Goal: Task Accomplishment & Management: Use online tool/utility

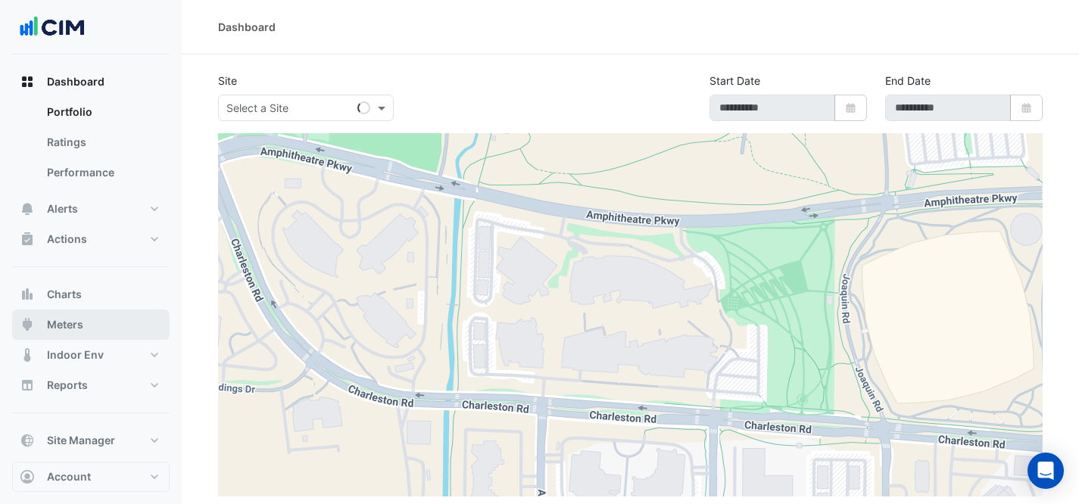
click at [90, 324] on button "Meters" at bounding box center [90, 325] width 157 height 30
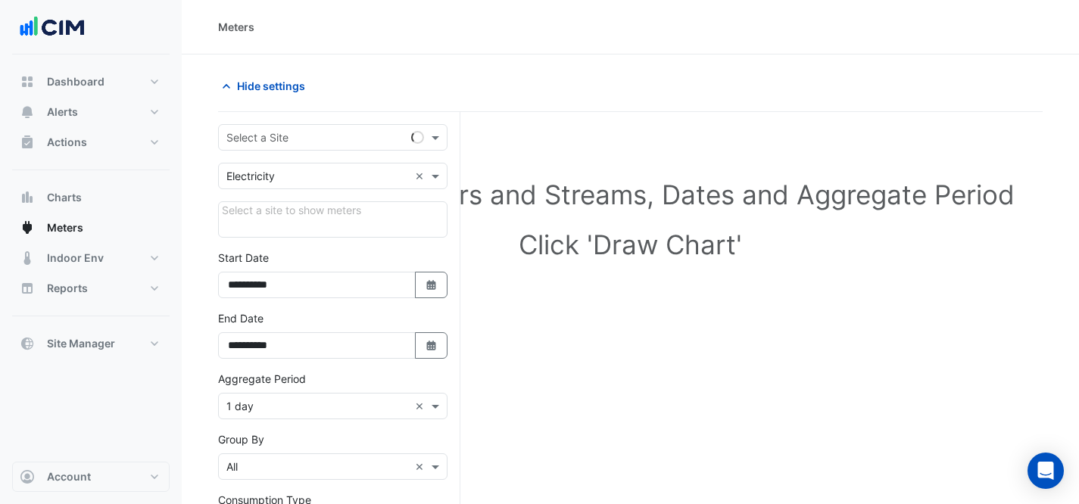
click at [314, 139] on input "text" at bounding box center [317, 138] width 182 height 16
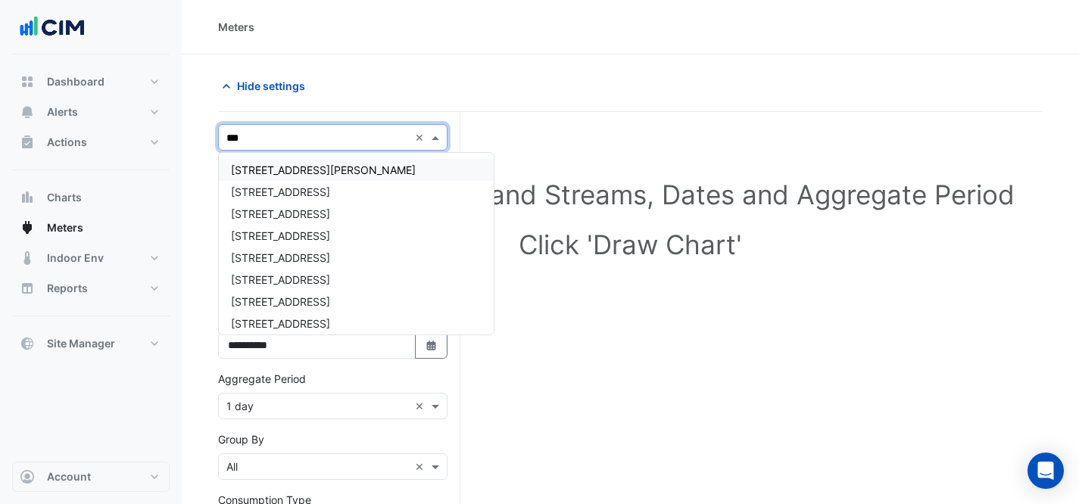
type input "****"
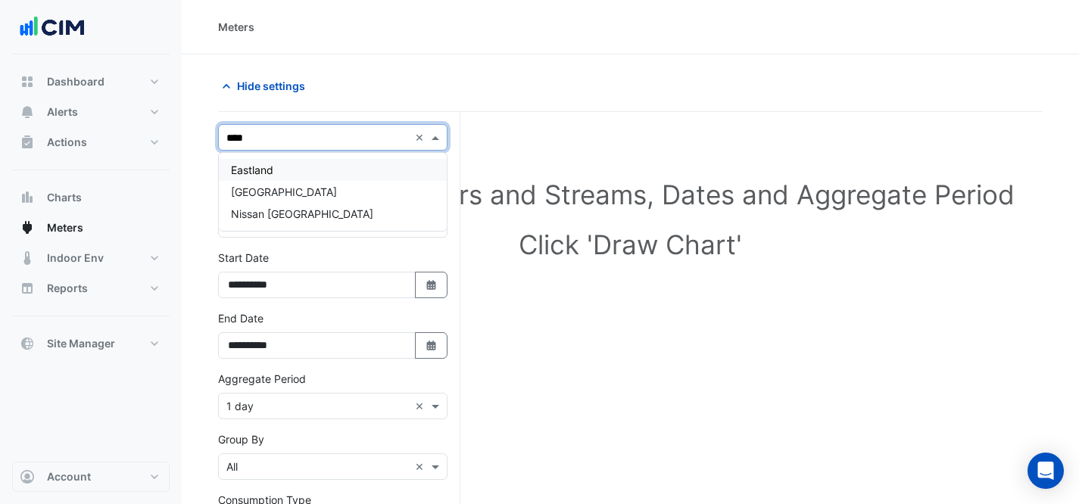
click at [332, 165] on div "Eastland" at bounding box center [333, 170] width 228 height 22
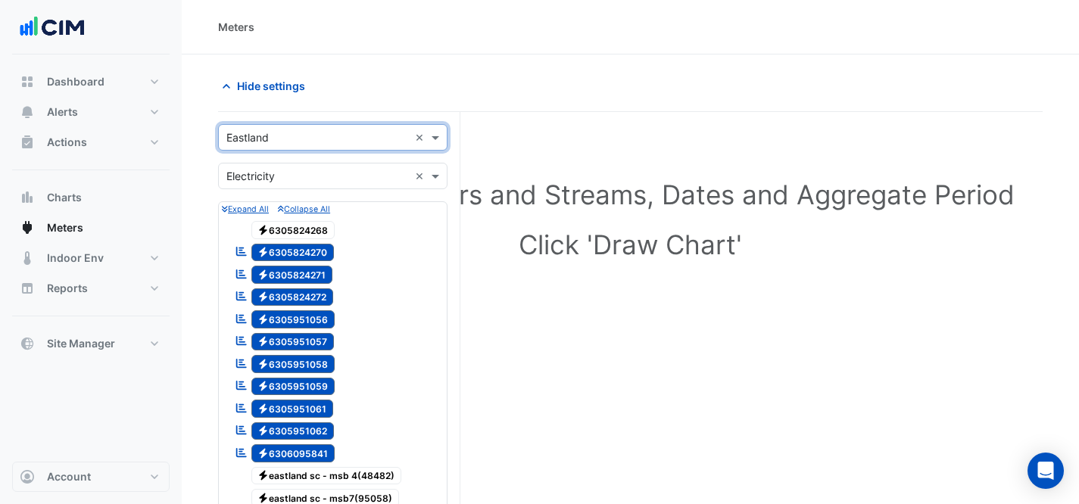
click at [368, 176] on input "text" at bounding box center [317, 177] width 182 height 16
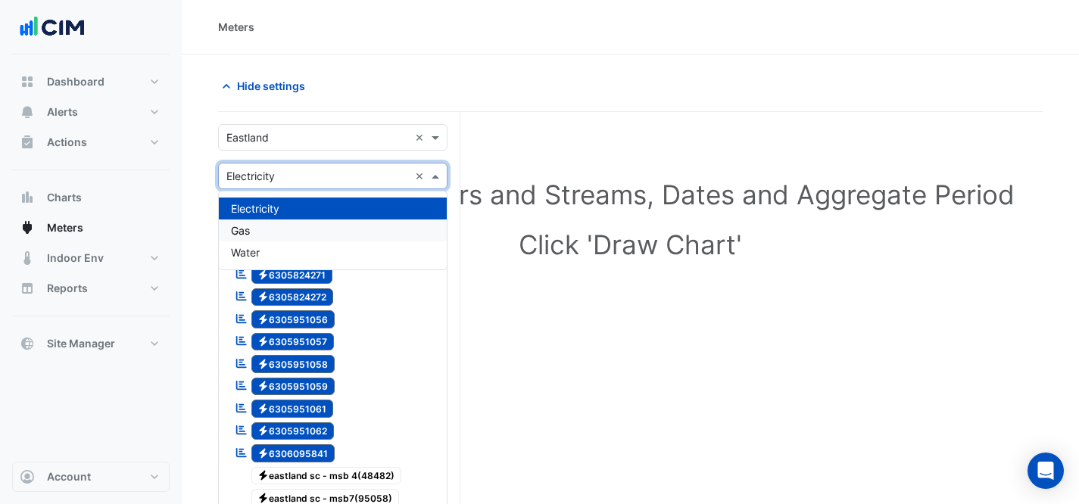
click at [354, 224] on div "Gas" at bounding box center [333, 231] width 228 height 22
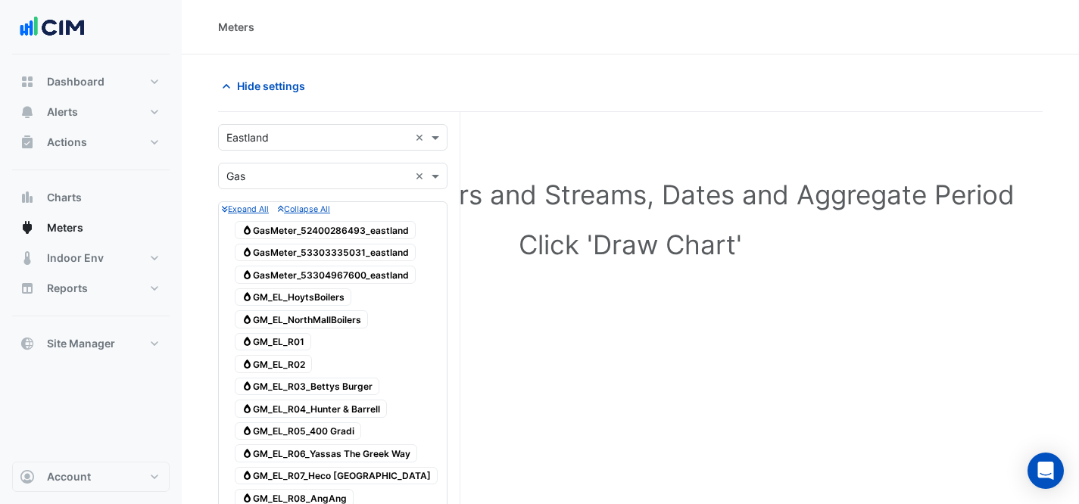
click at [395, 270] on span "Gas GasMeter_53304967600_eastland" at bounding box center [325, 275] width 181 height 18
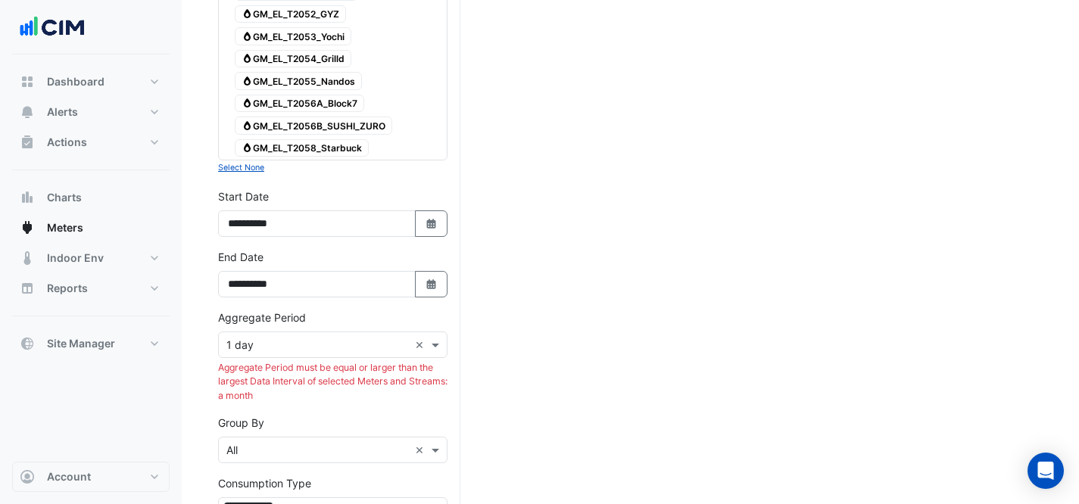
scroll to position [810, 0]
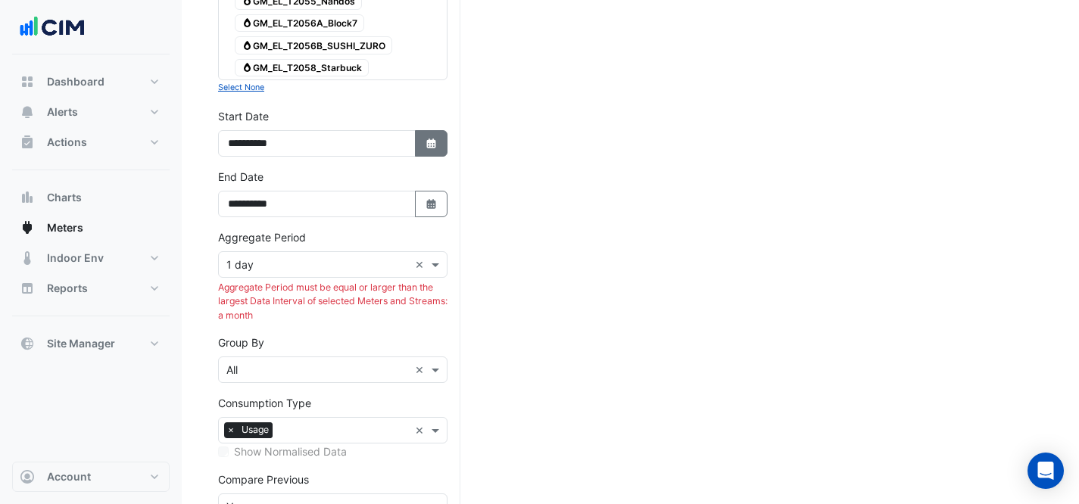
click at [435, 142] on icon "button" at bounding box center [430, 144] width 9 height 10
select select "*"
select select "****"
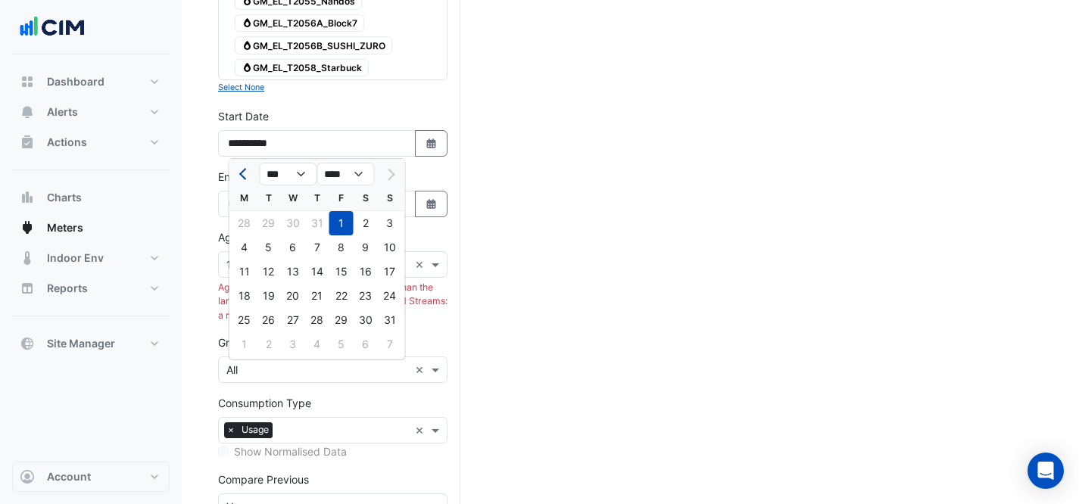
click at [245, 169] on span "Previous month" at bounding box center [244, 174] width 11 height 11
select select "*"
click at [396, 226] on div "1" at bounding box center [390, 223] width 24 height 24
type input "**********"
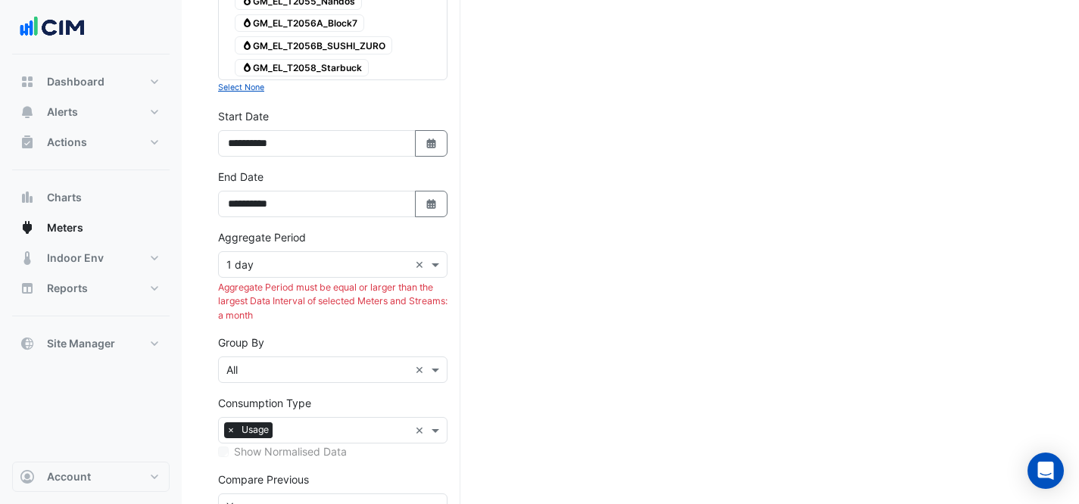
click at [367, 262] on input "text" at bounding box center [317, 265] width 182 height 16
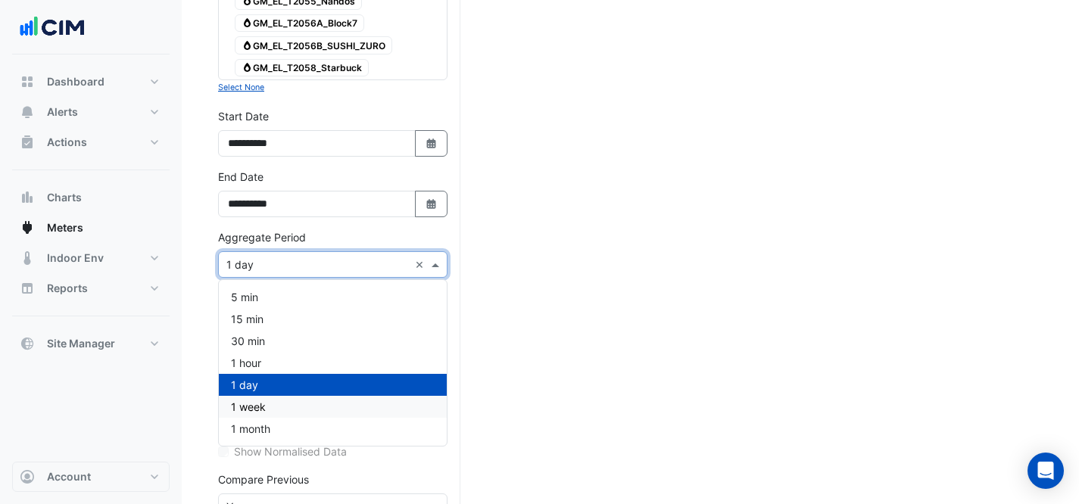
click at [337, 418] on div "1 month" at bounding box center [333, 429] width 228 height 22
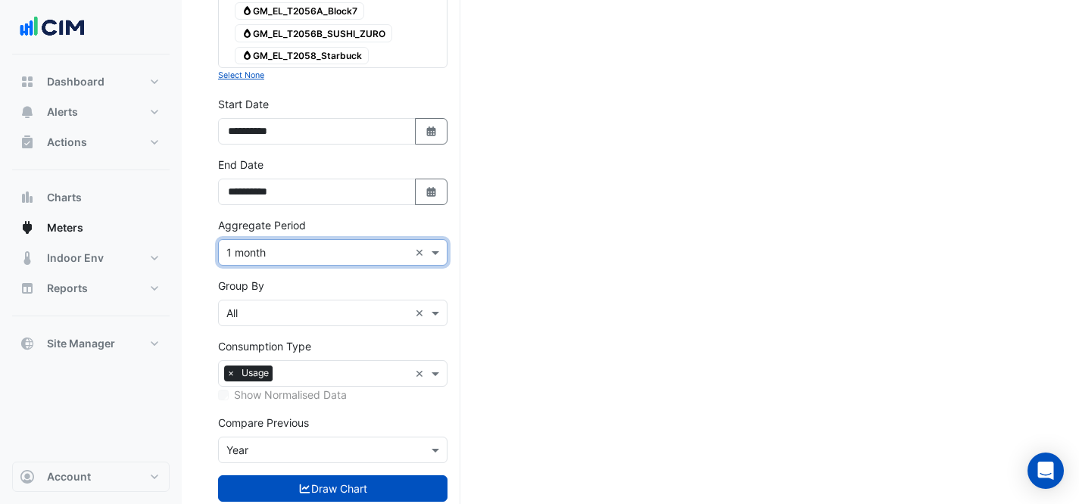
scroll to position [840, 0]
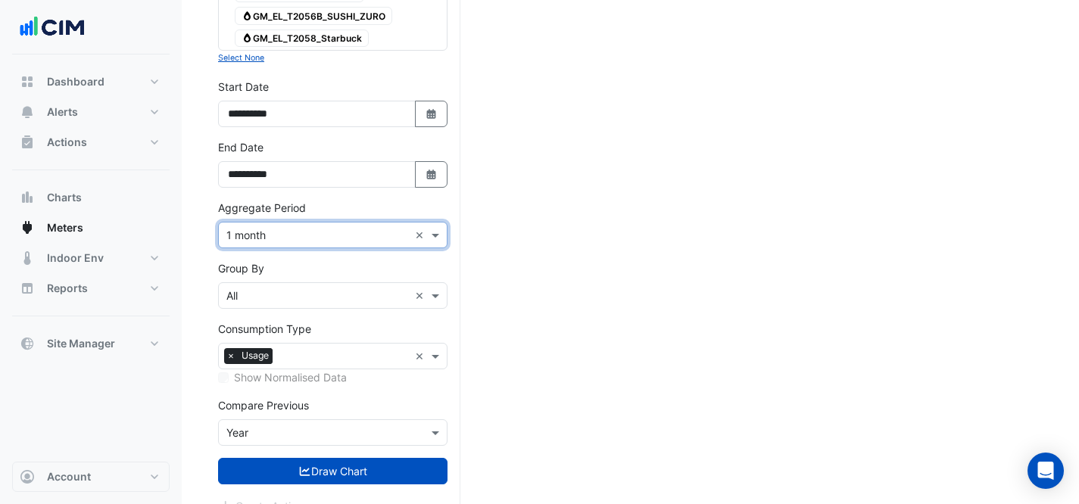
click at [313, 426] on input "text" at bounding box center [317, 433] width 182 height 16
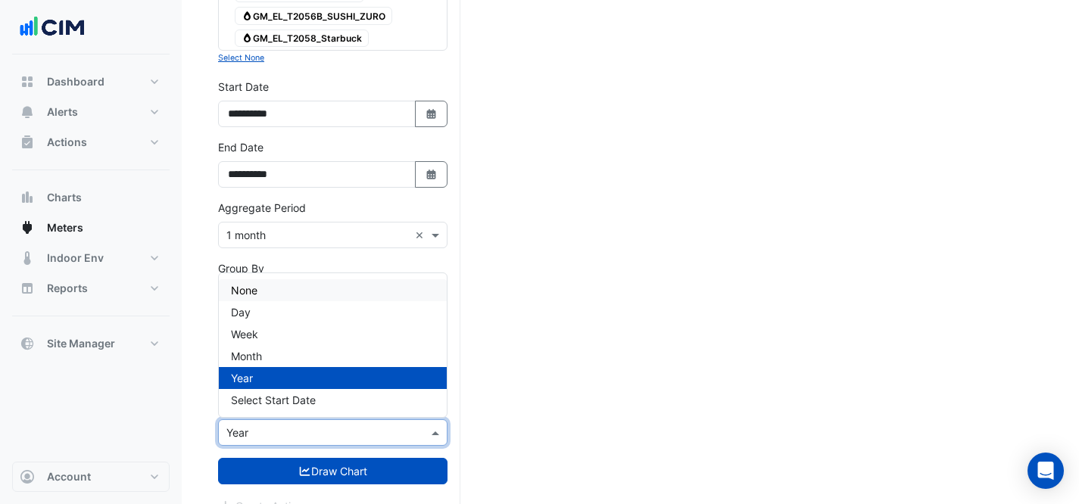
click at [273, 295] on div "None" at bounding box center [333, 290] width 228 height 22
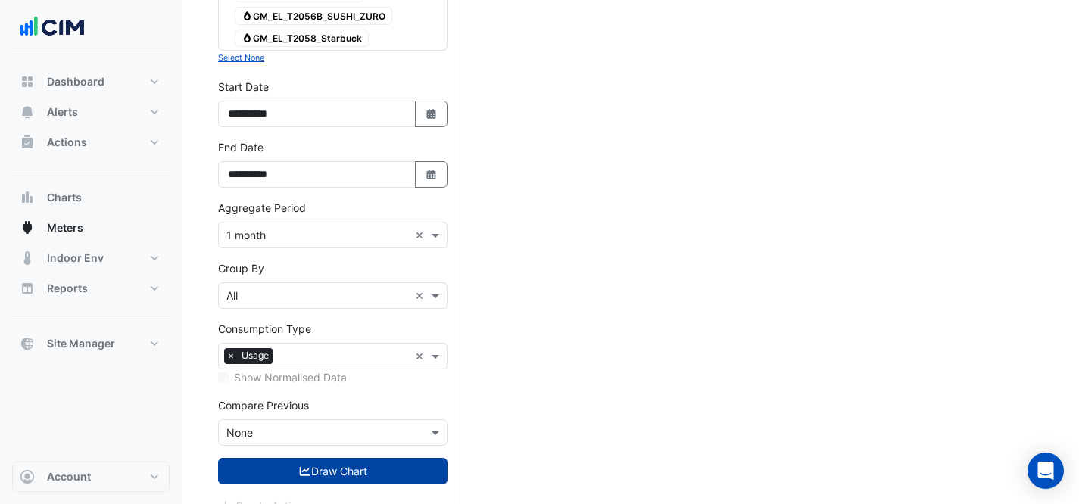
click at [370, 463] on button "Draw Chart" at bounding box center [332, 471] width 229 height 26
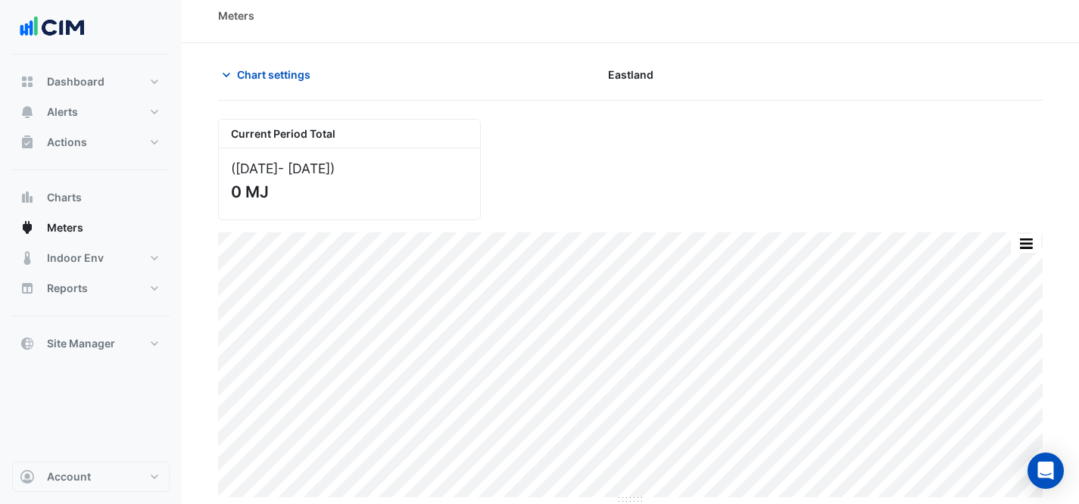
scroll to position [12, 0]
